Goal: Information Seeking & Learning: Learn about a topic

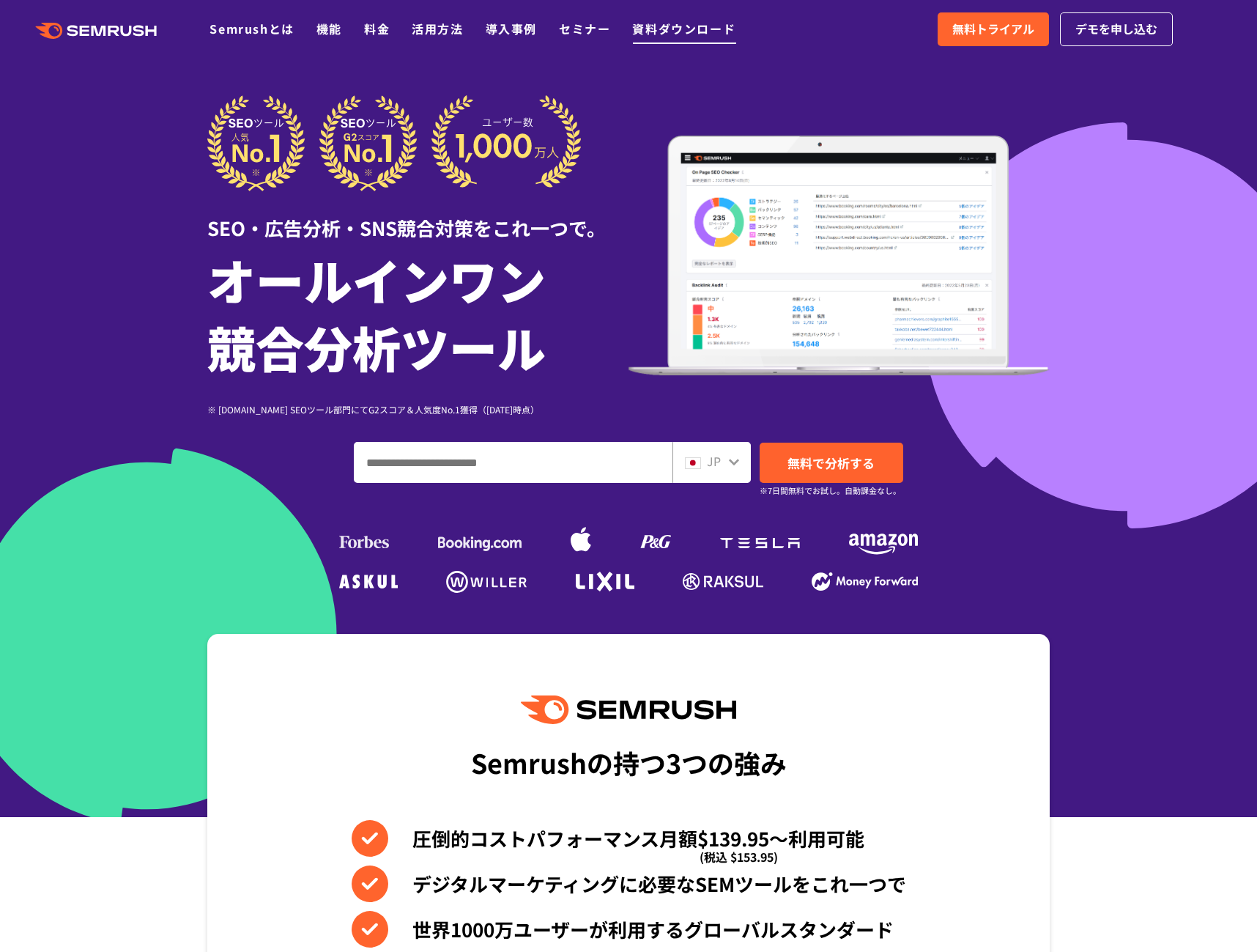
click at [652, 30] on link "資料ダウンロード" at bounding box center [684, 28] width 103 height 18
click at [427, 25] on link "活用方法" at bounding box center [438, 28] width 51 height 18
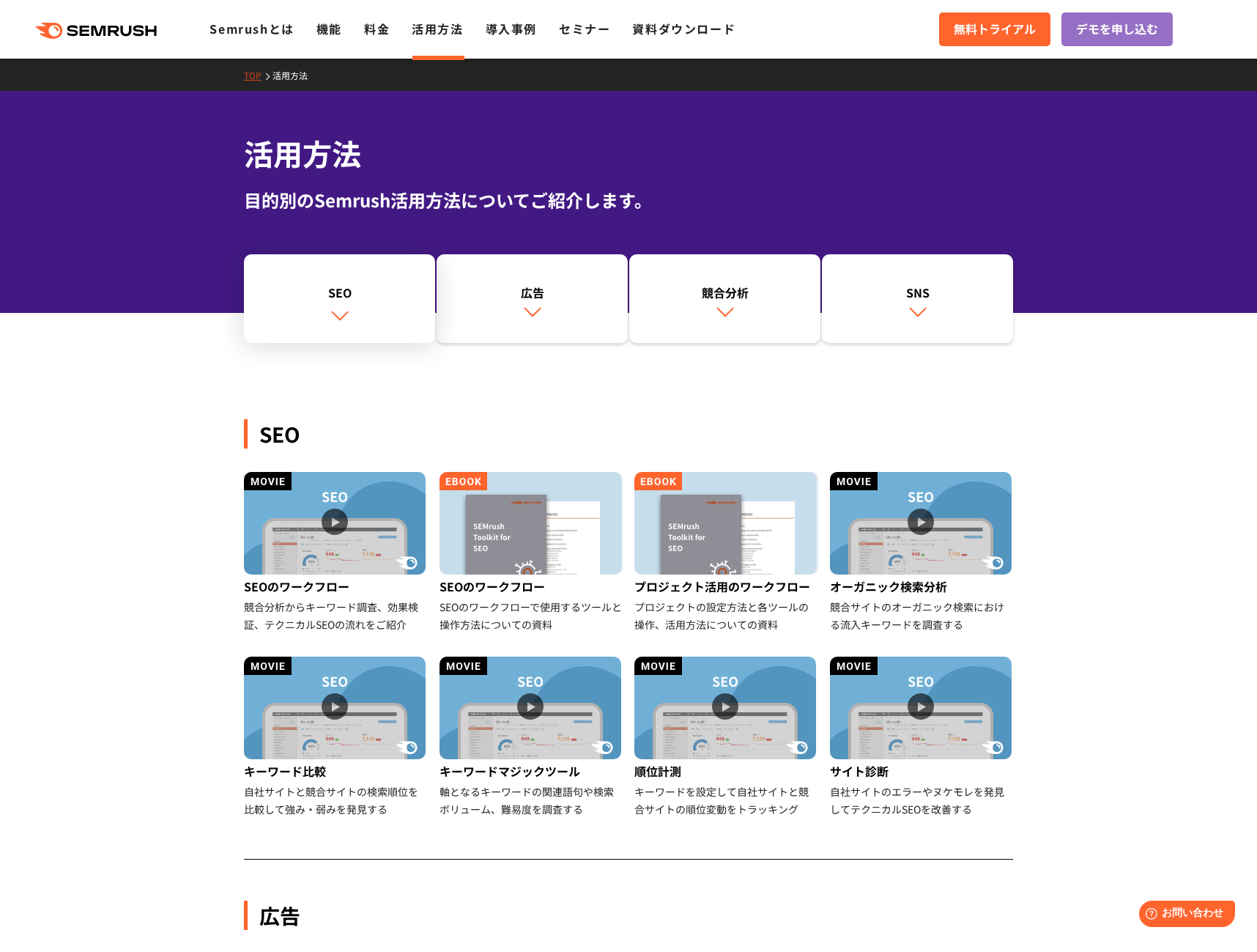
click at [369, 290] on div "SEO" at bounding box center [339, 292] width 176 height 18
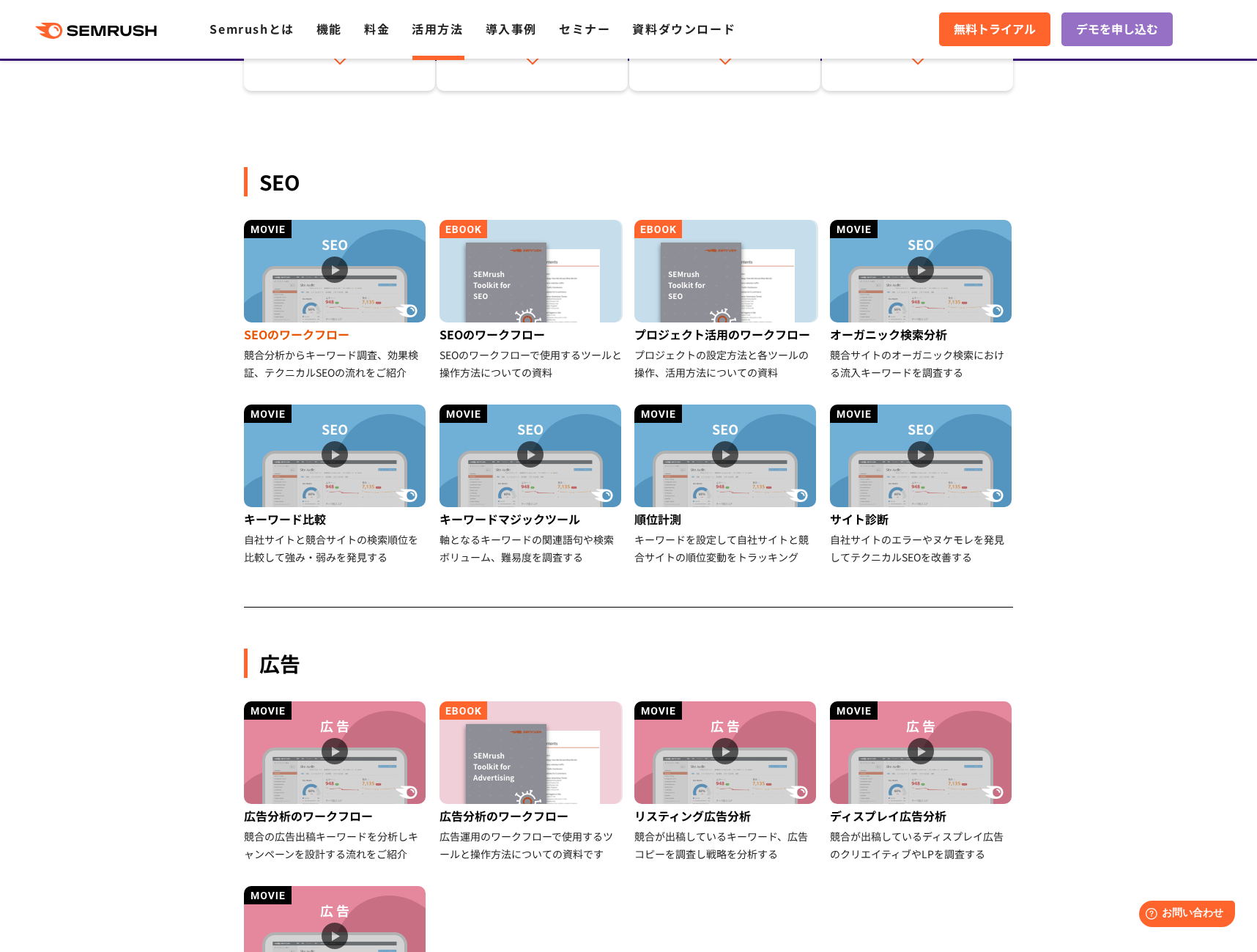
scroll to position [337, 0]
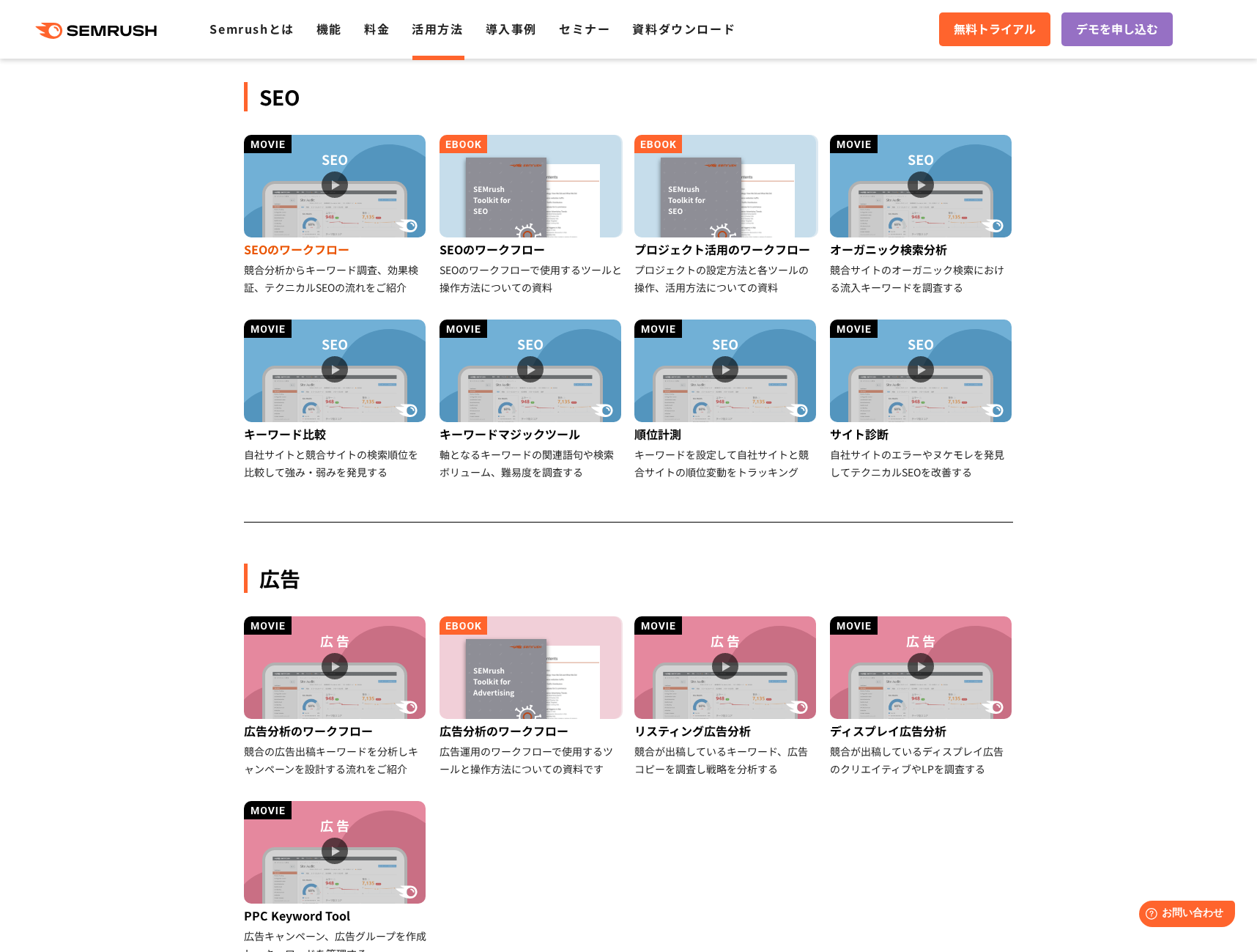
click at [312, 196] on img at bounding box center [335, 186] width 182 height 102
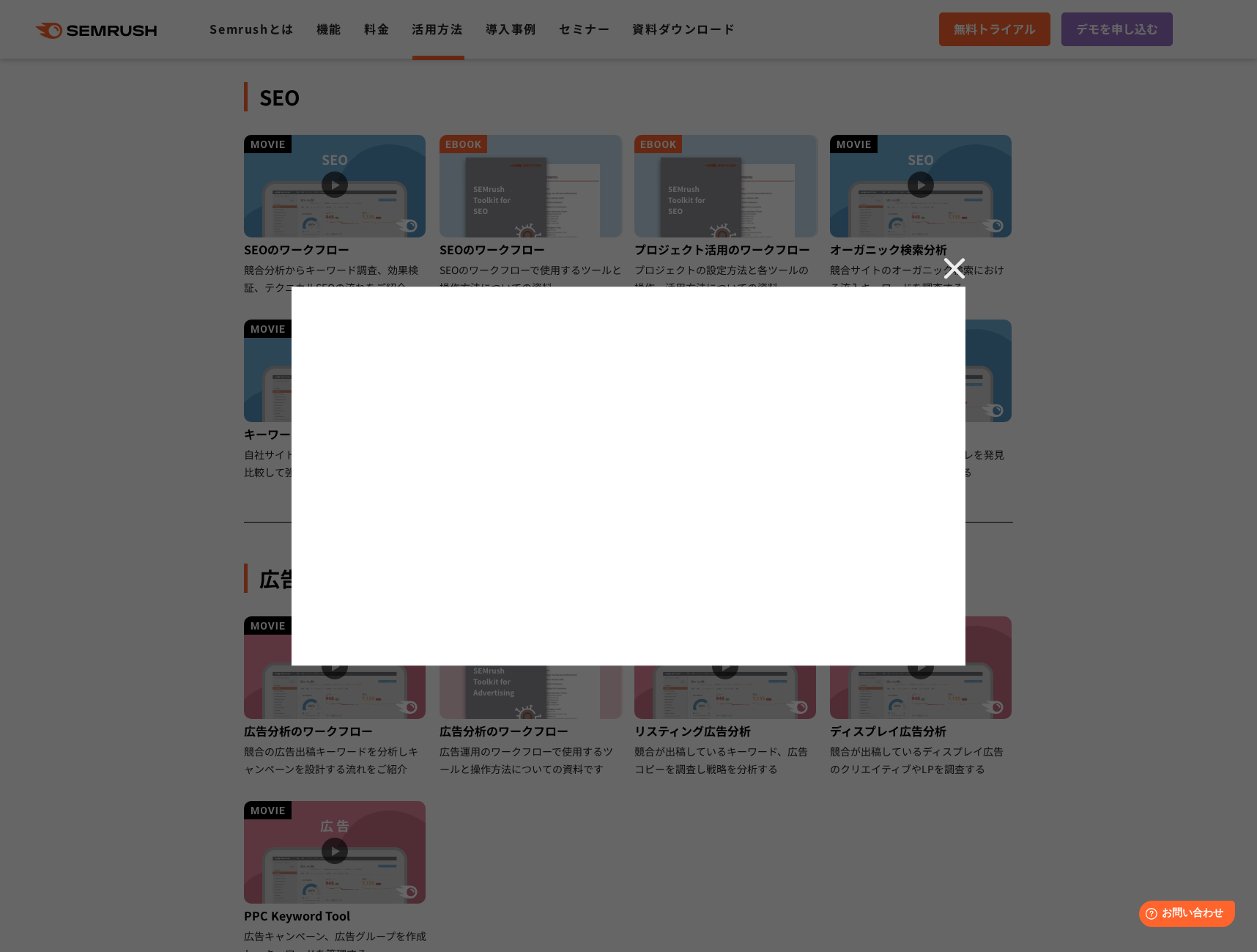
click at [951, 265] on img at bounding box center [954, 268] width 22 height 22
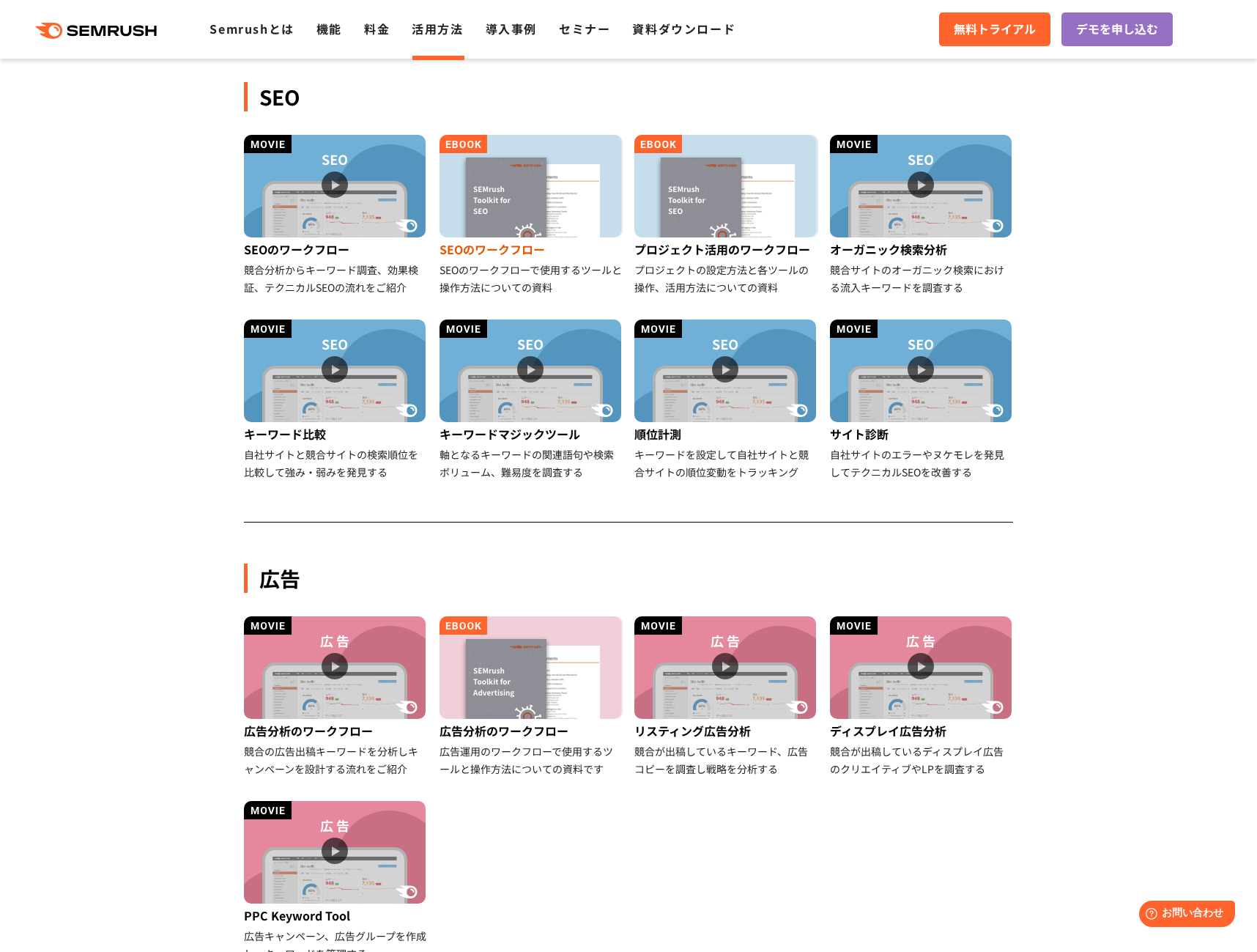
click at [556, 196] on img at bounding box center [530, 186] width 182 height 102
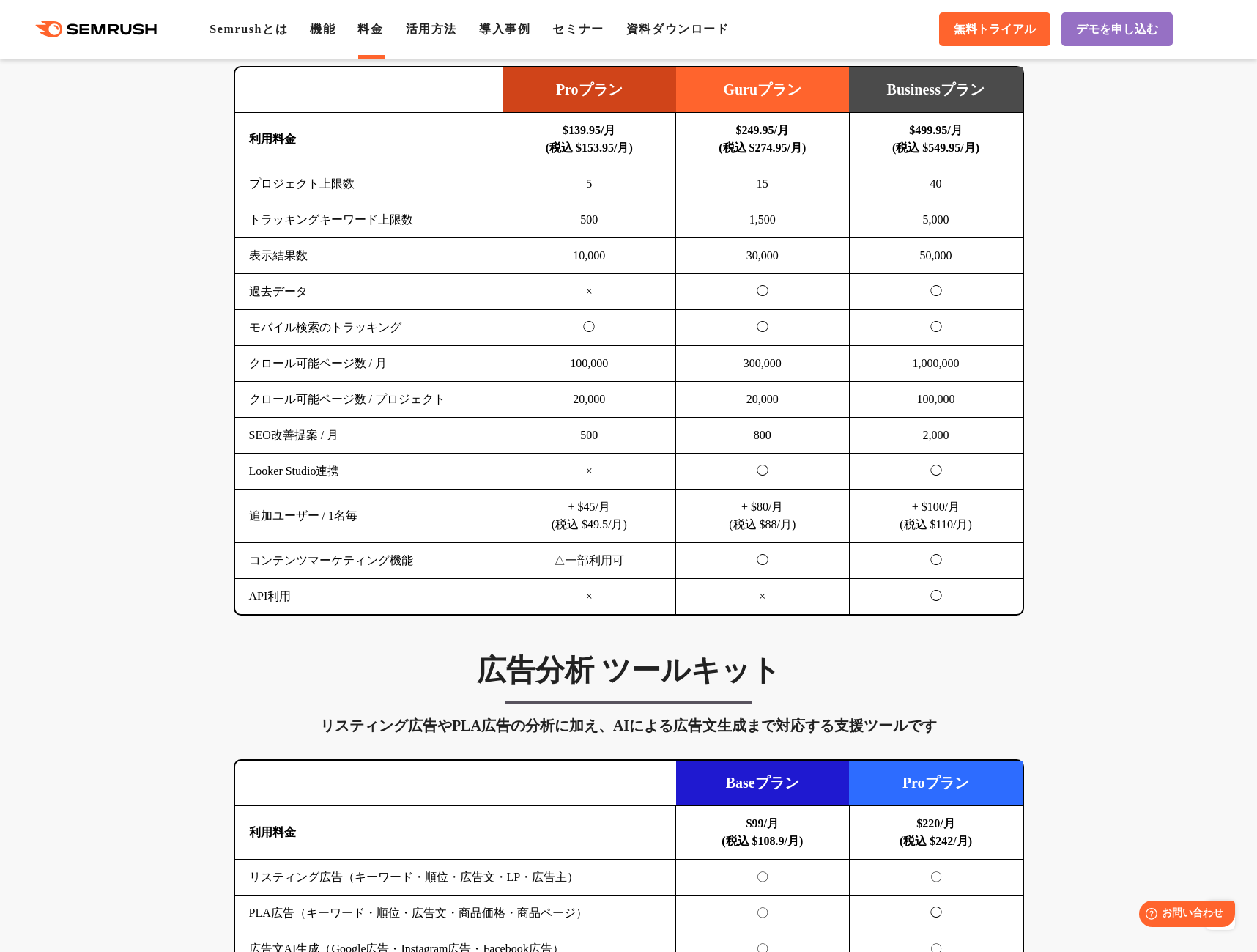
scroll to position [879, 0]
